Goal: Task Accomplishment & Management: Use online tool/utility

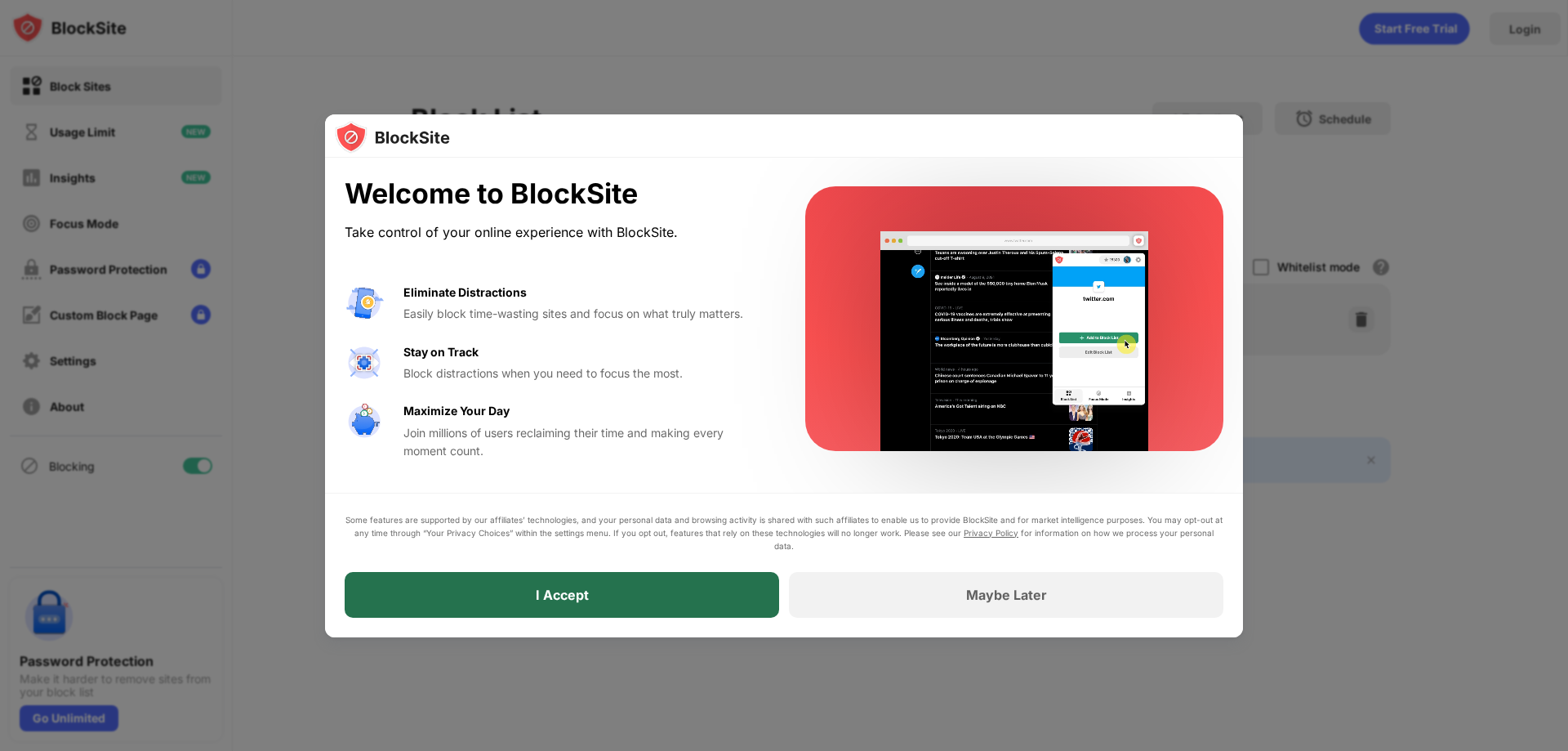
click at [637, 580] on div "I Accept" at bounding box center [561, 594] width 434 height 46
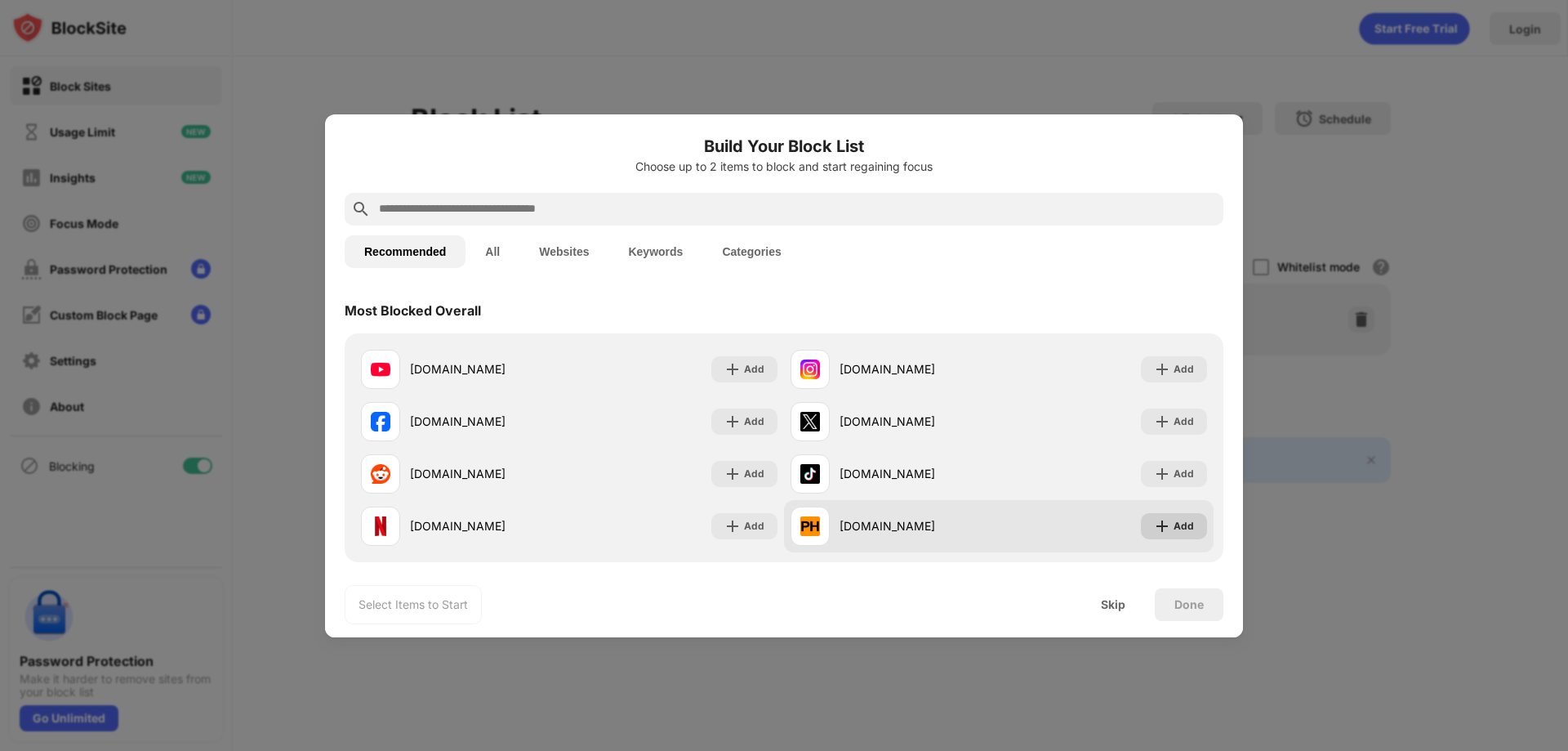
click at [1177, 528] on div "Add" at bounding box center [1183, 527] width 21 height 16
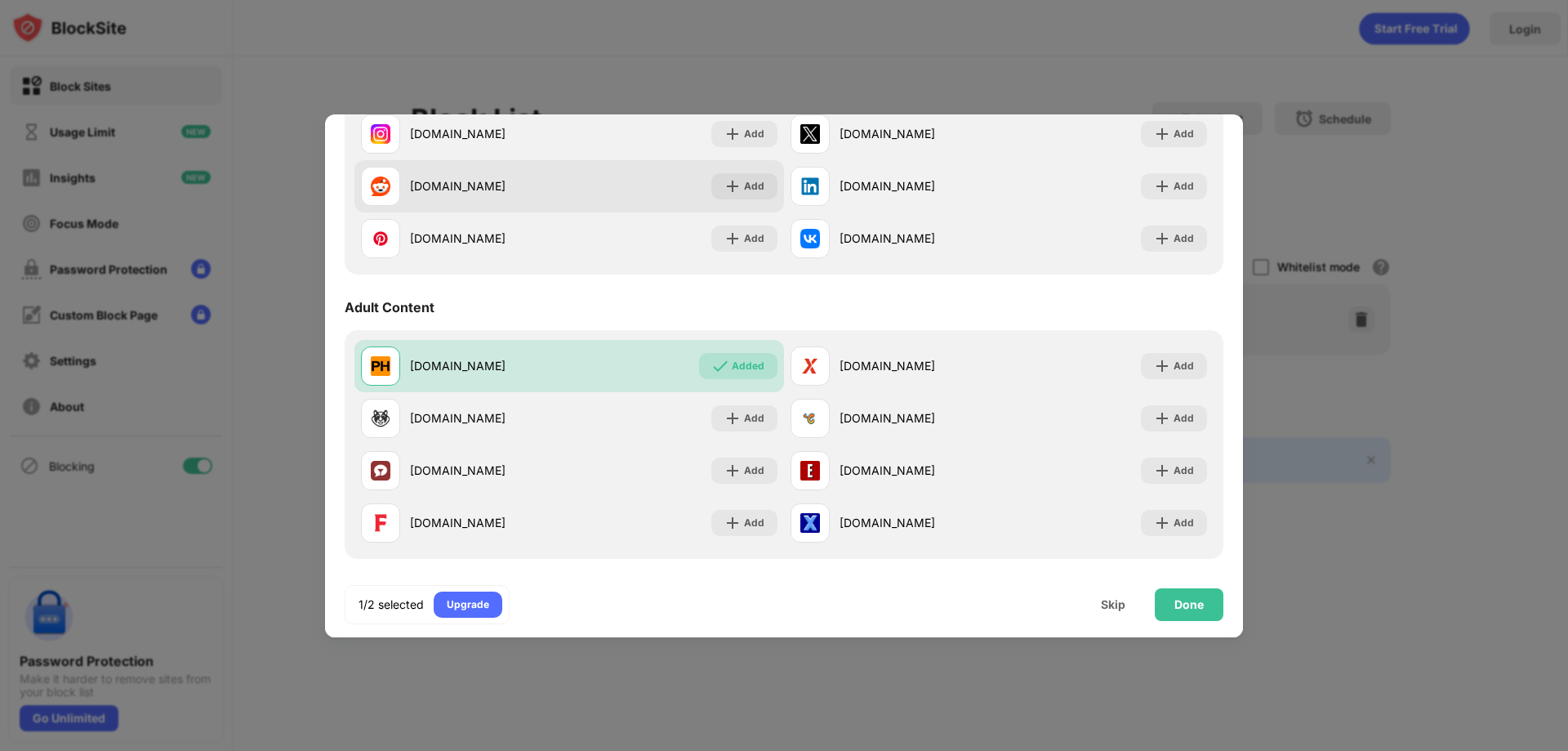
scroll to position [654, 0]
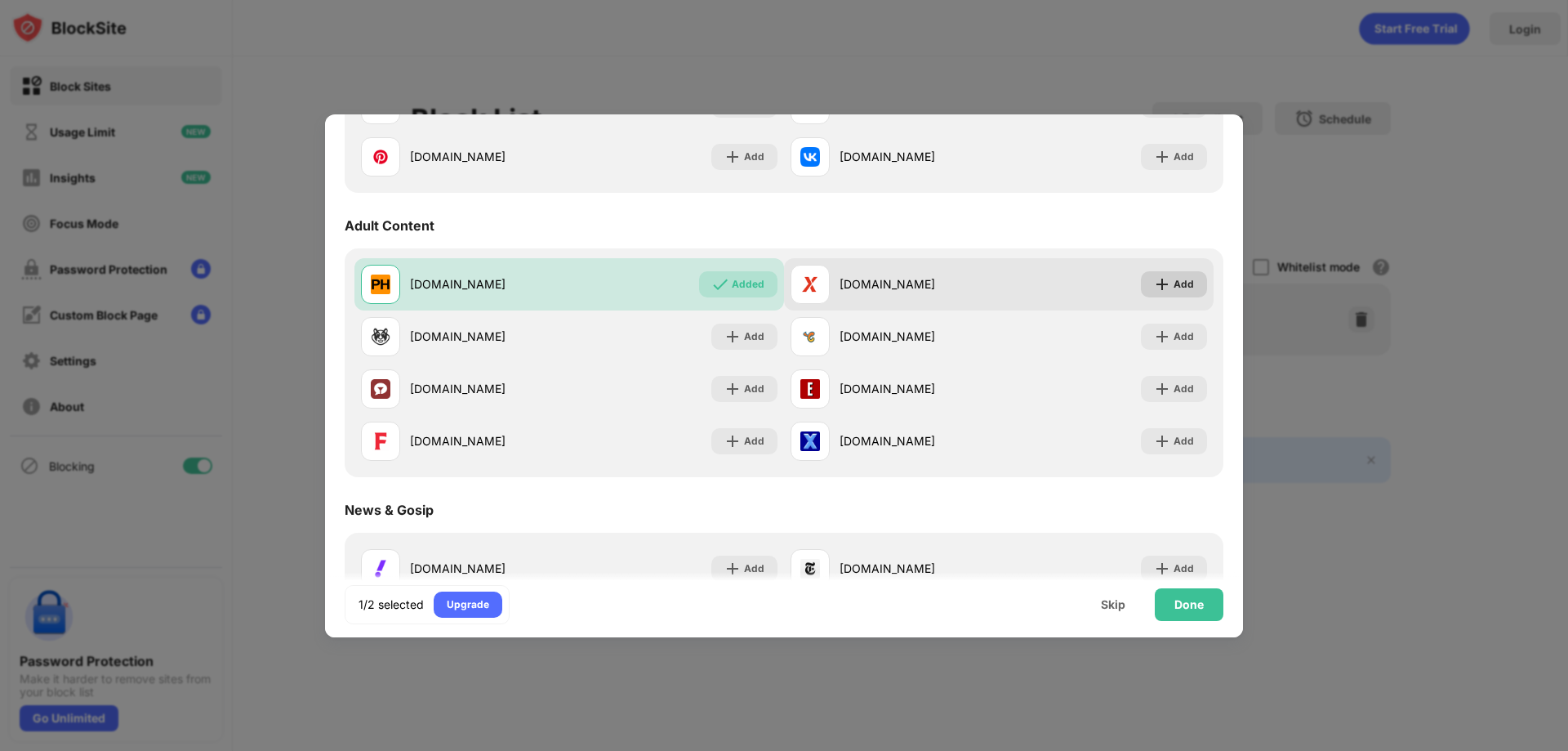
click at [1173, 278] on div "Add" at bounding box center [1183, 284] width 21 height 16
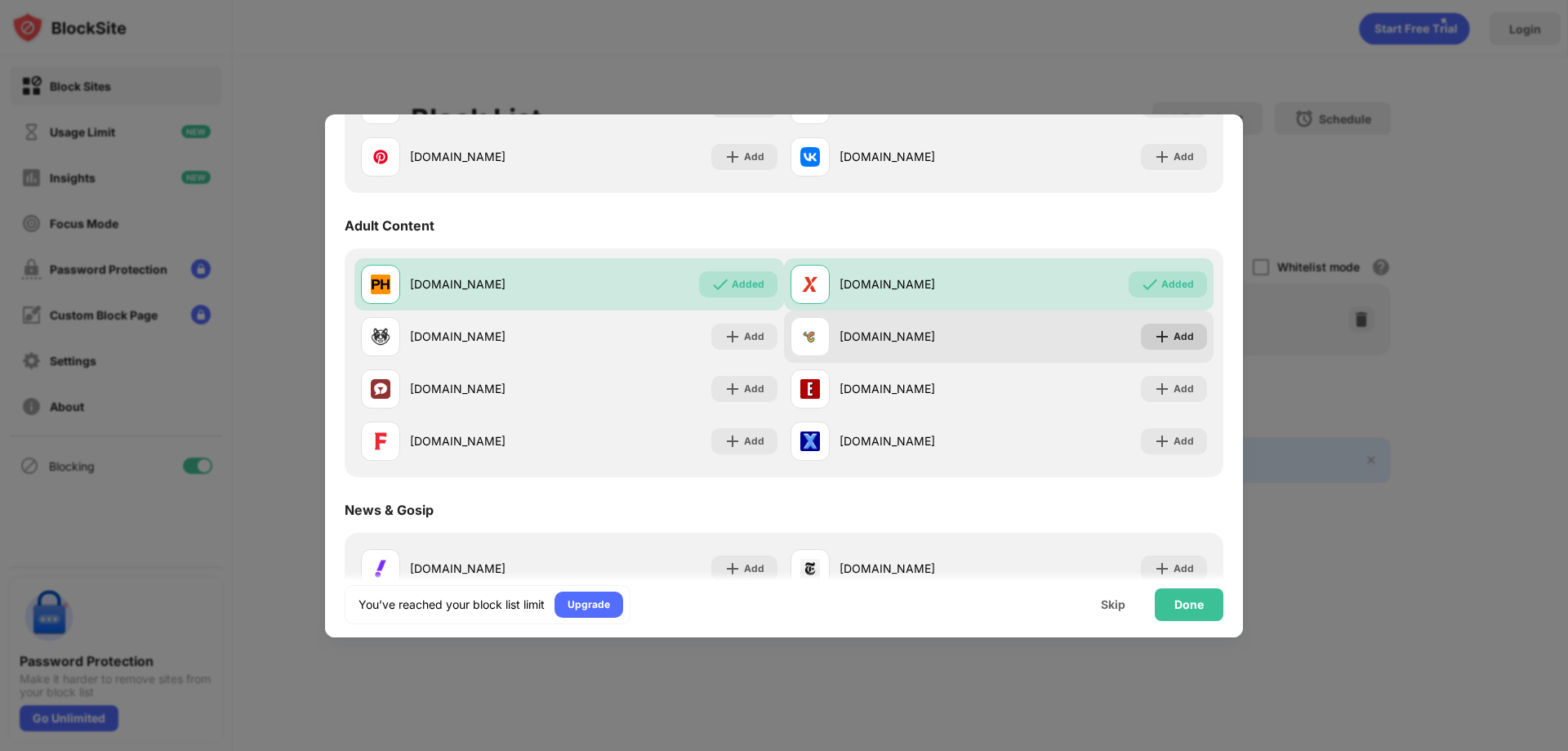
click at [1173, 337] on div "Add" at bounding box center [1183, 336] width 21 height 16
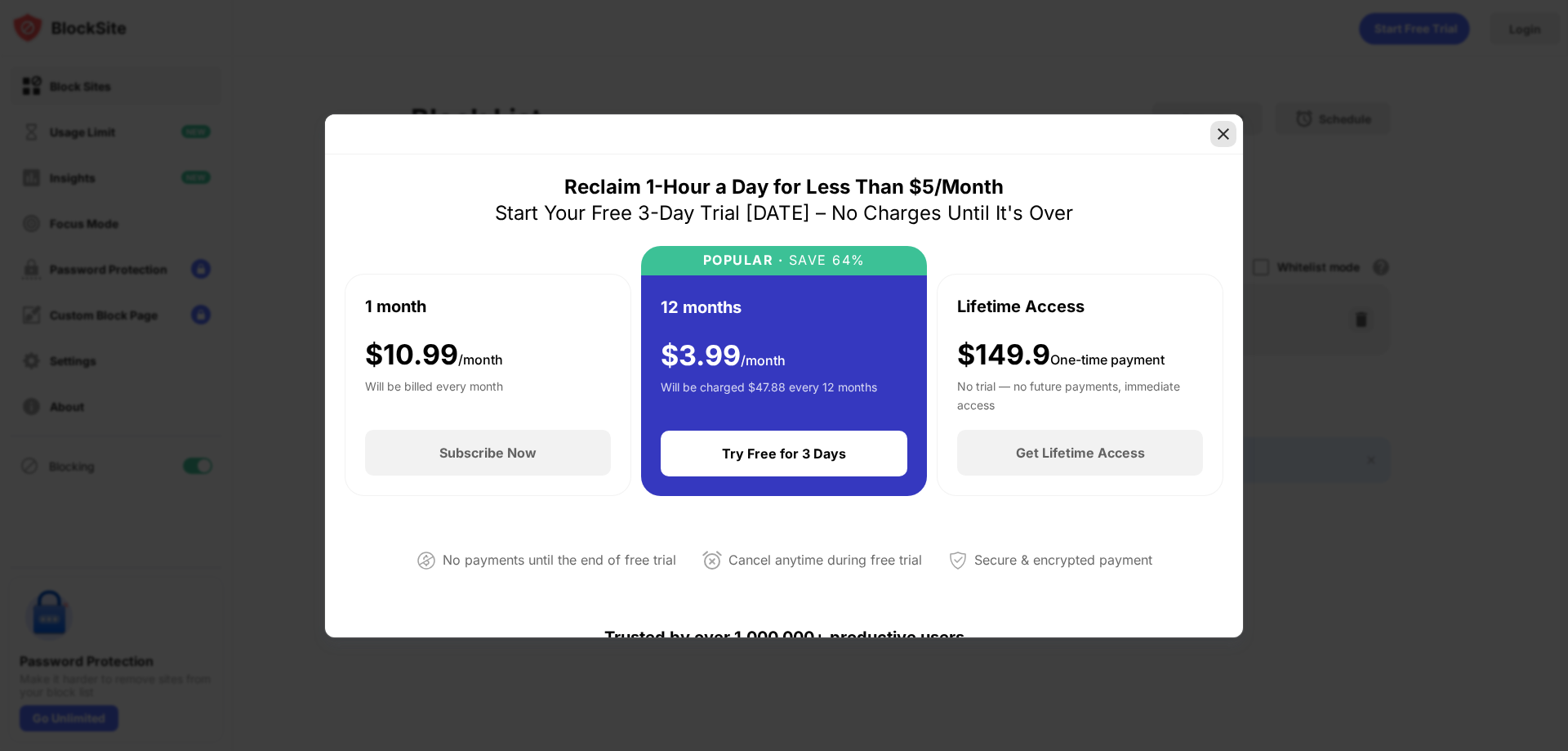
click at [1229, 126] on img at bounding box center [1224, 134] width 16 height 16
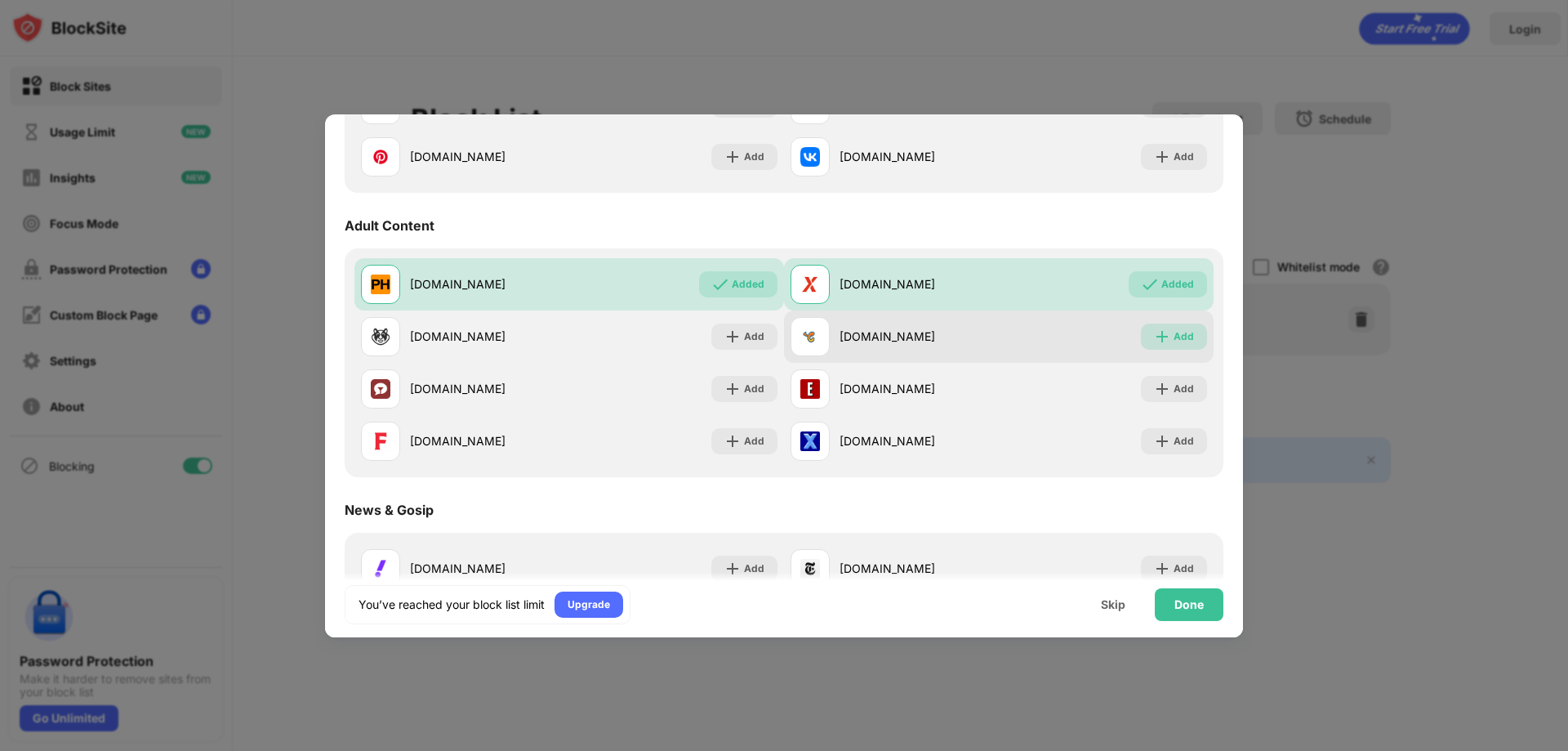
click at [1173, 334] on div "Add" at bounding box center [1183, 336] width 21 height 16
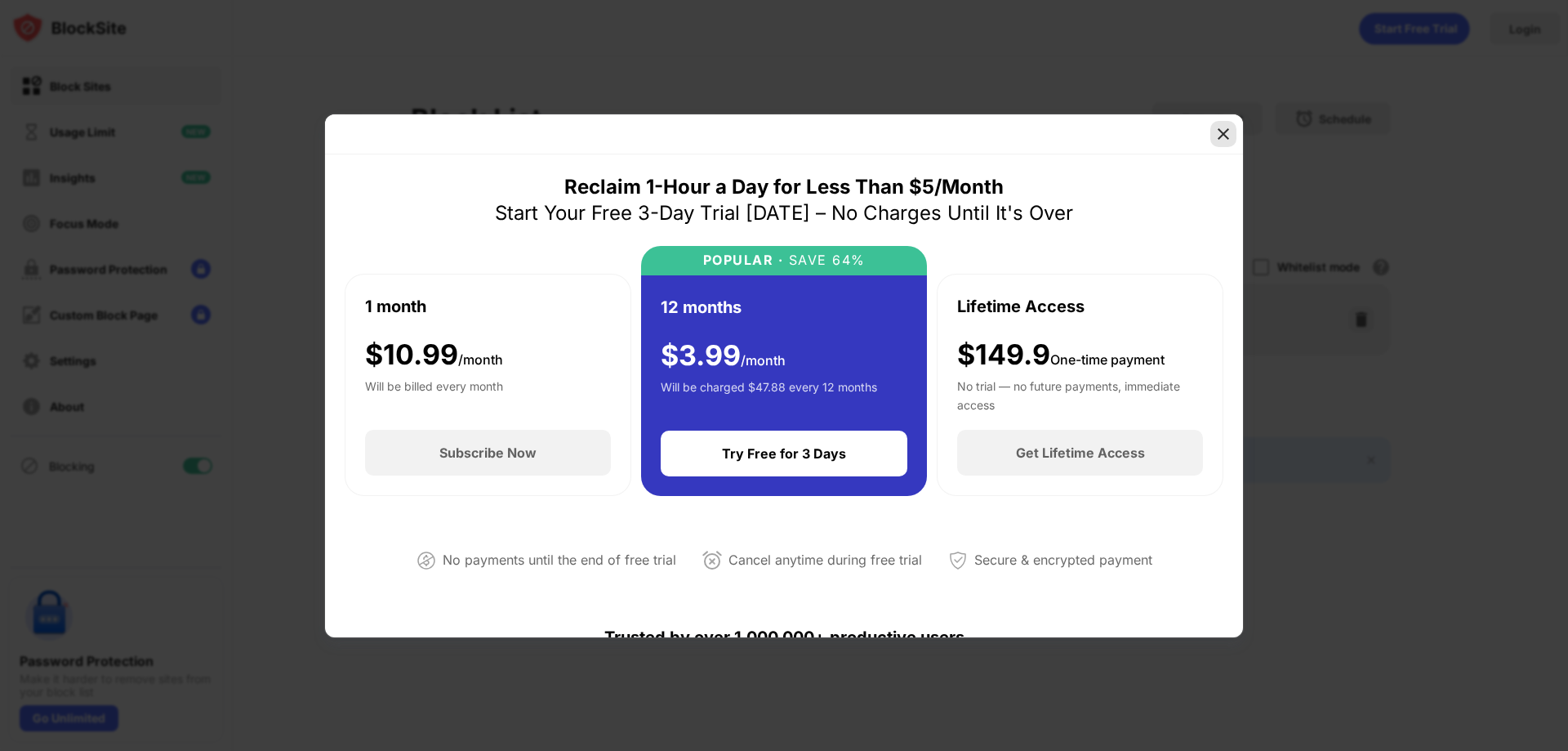
click at [1217, 138] on img at bounding box center [1224, 134] width 16 height 16
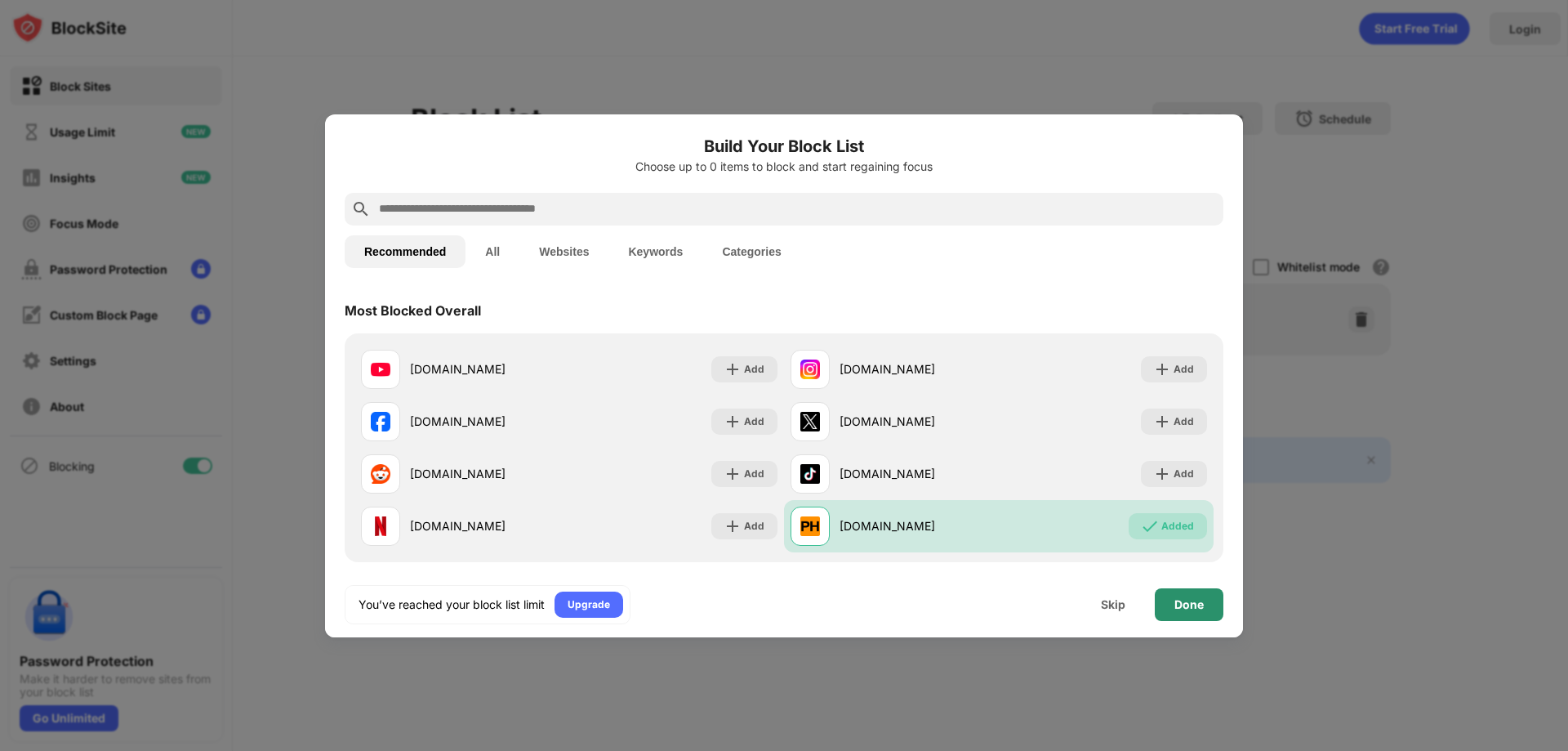
click at [1176, 611] on div "Done" at bounding box center [1190, 605] width 68 height 32
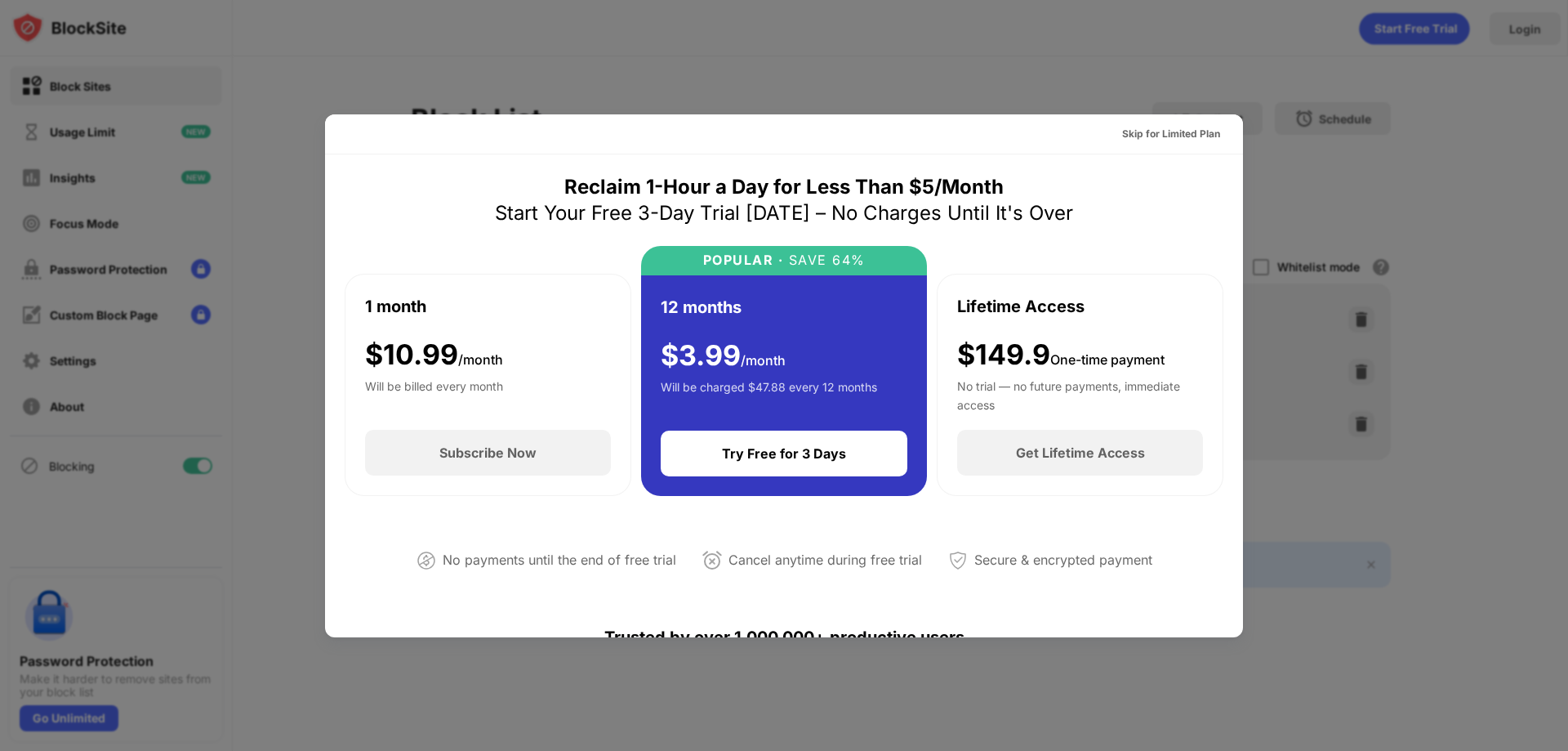
drag, startPoint x: 1382, startPoint y: 172, endPoint x: 1549, endPoint y: 441, distance: 316.6
click at [1567, 435] on div at bounding box center [784, 375] width 1568 height 751
click at [1426, 413] on div at bounding box center [784, 375] width 1568 height 751
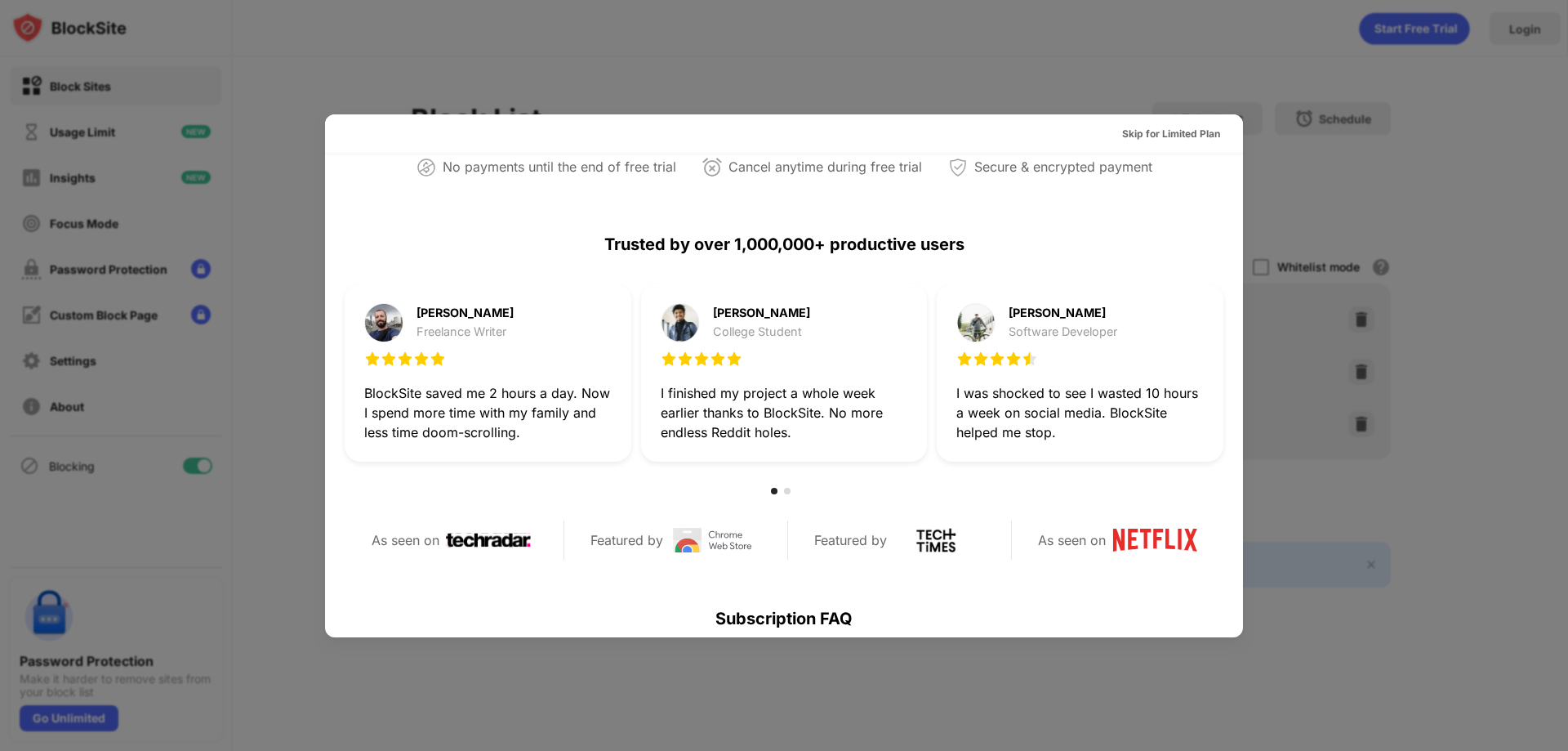
scroll to position [140, 0]
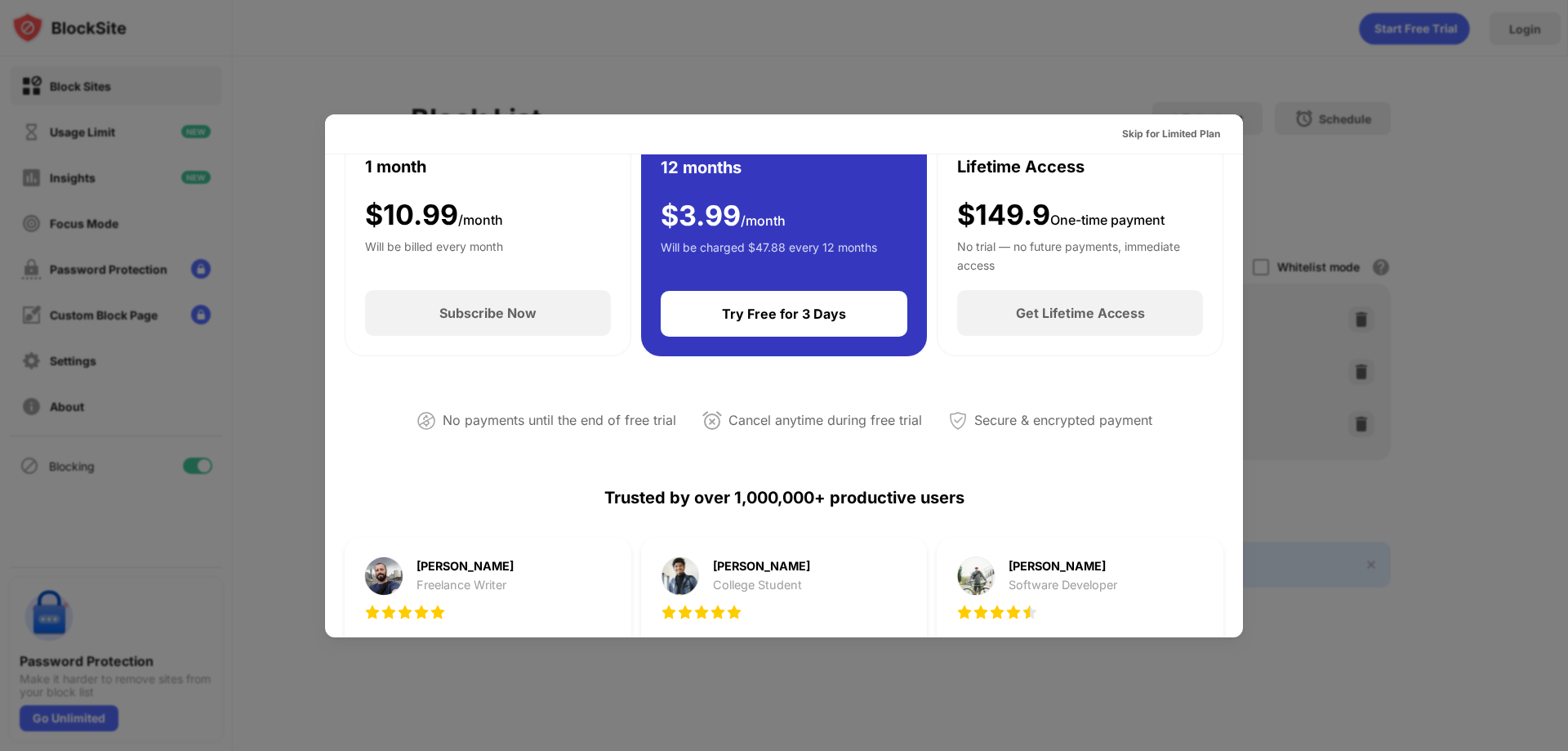
click at [1059, 96] on div at bounding box center [784, 375] width 1568 height 751
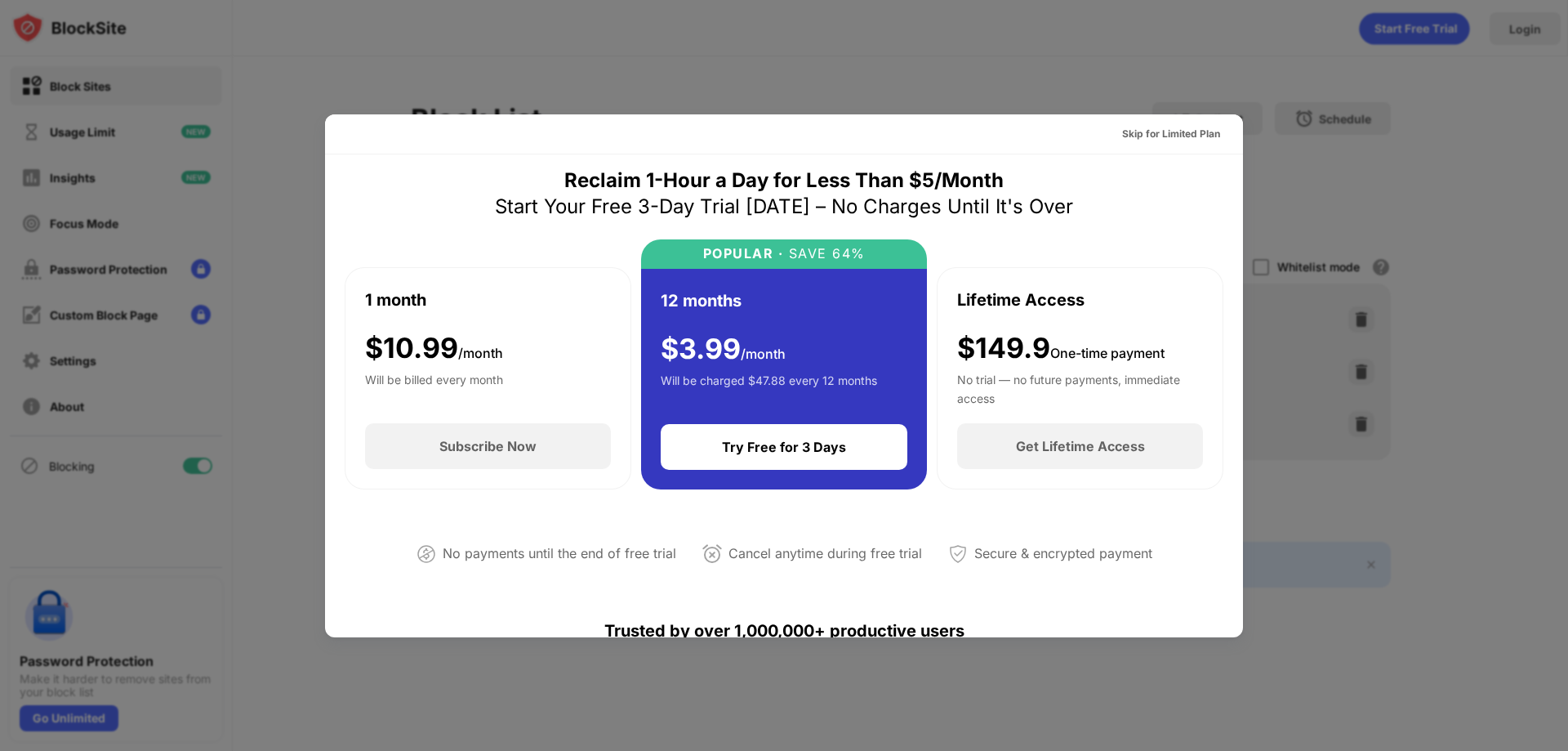
scroll to position [0, 0]
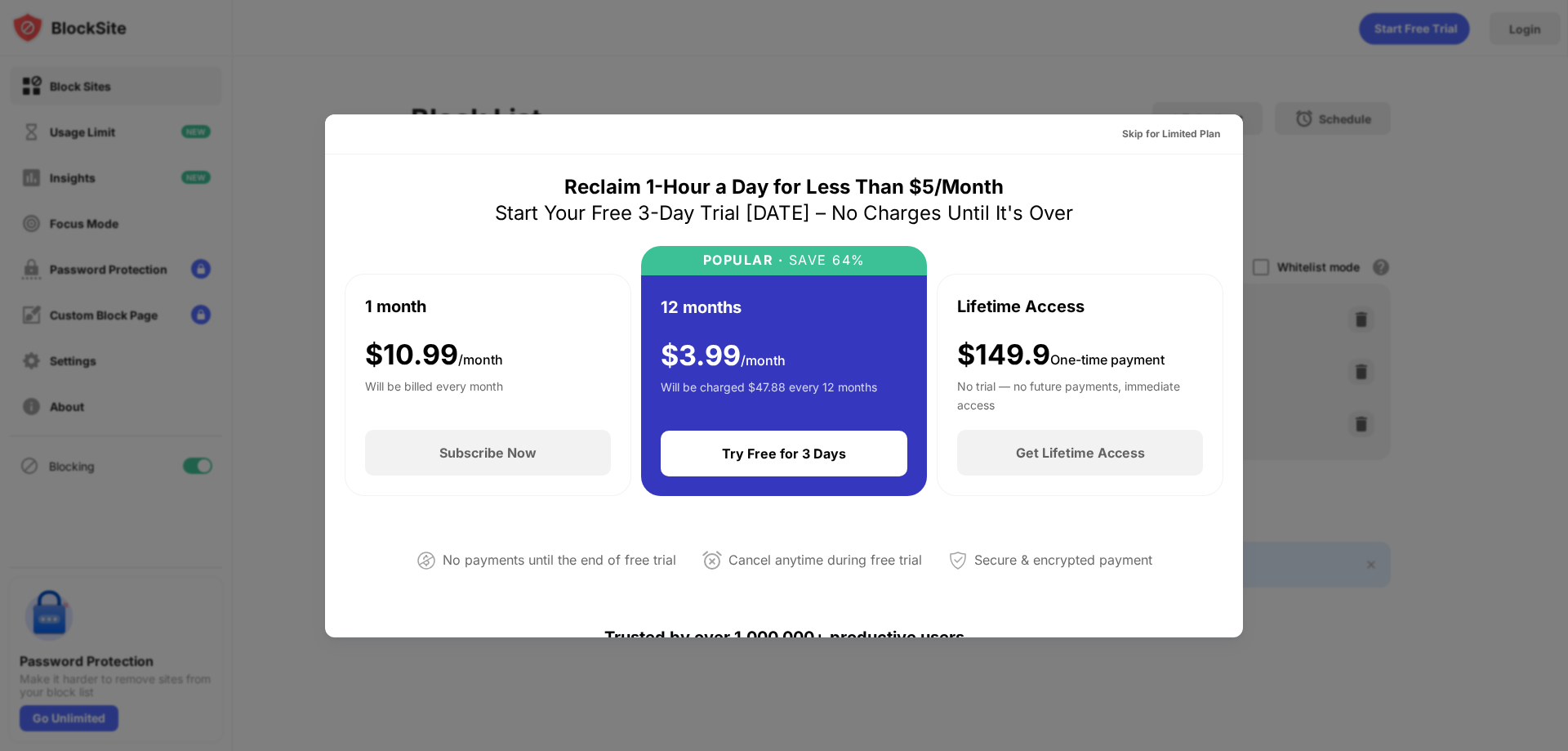
click at [242, 360] on div at bounding box center [784, 375] width 1568 height 751
